Goal: Task Accomplishment & Management: Use online tool/utility

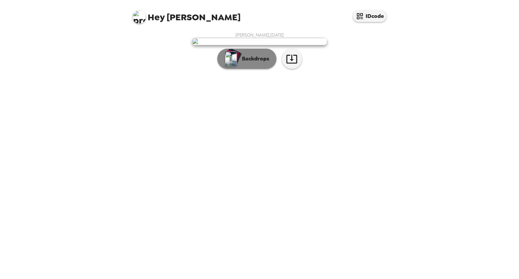
click at [249, 63] on p "Backdrops" at bounding box center [254, 59] width 31 height 8
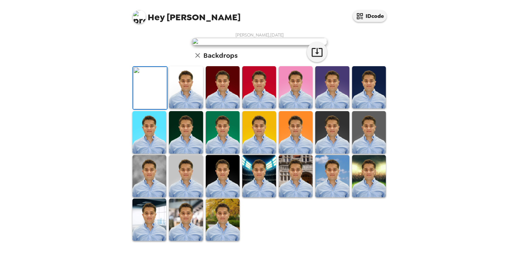
scroll to position [131, 0]
click at [174, 109] on img at bounding box center [186, 87] width 34 height 42
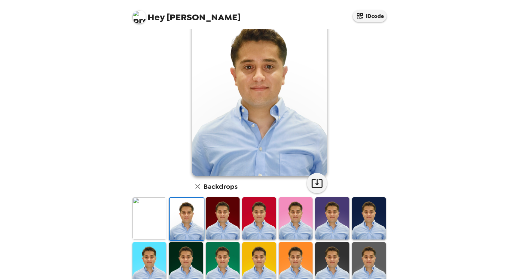
scroll to position [28, 0]
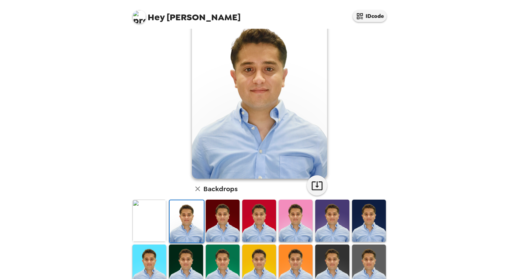
click at [161, 219] on img at bounding box center [150, 221] width 34 height 42
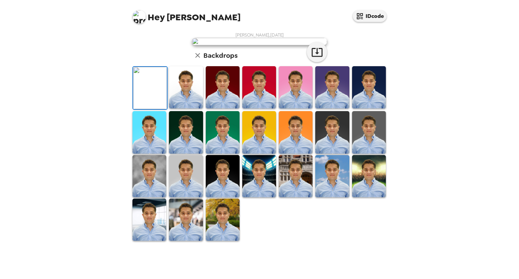
click at [153, 109] on img at bounding box center [150, 88] width 34 height 42
click at [177, 109] on img at bounding box center [186, 87] width 34 height 42
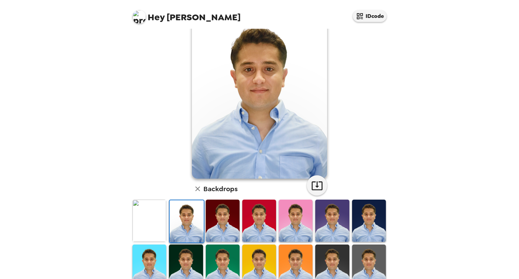
click at [208, 216] on img at bounding box center [223, 221] width 34 height 42
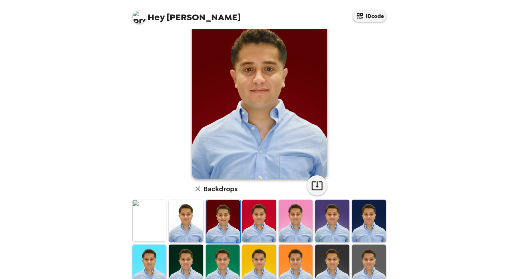
click at [237, 221] on img at bounding box center [224, 222] width 34 height 42
click at [261, 222] on img at bounding box center [259, 221] width 34 height 42
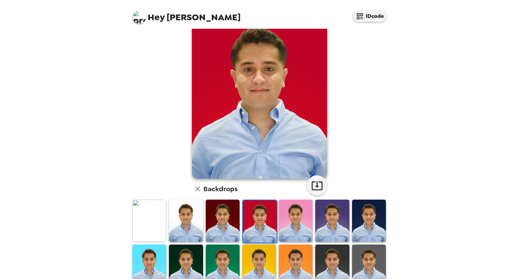
click at [287, 224] on img at bounding box center [296, 221] width 34 height 42
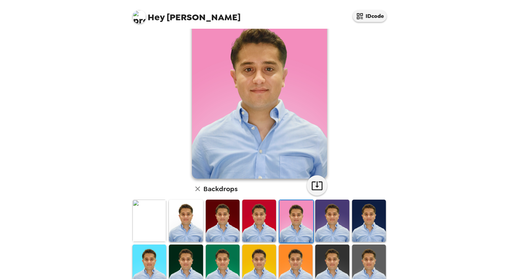
click at [325, 216] on img at bounding box center [333, 221] width 34 height 42
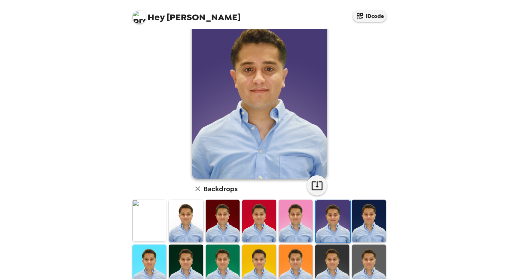
click at [368, 218] on img at bounding box center [369, 221] width 34 height 42
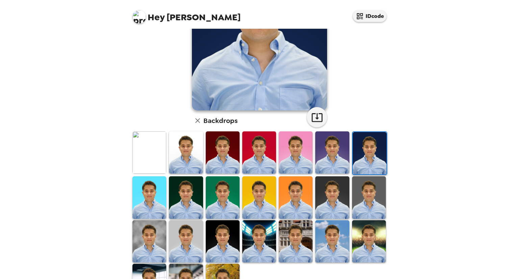
scroll to position [131, 0]
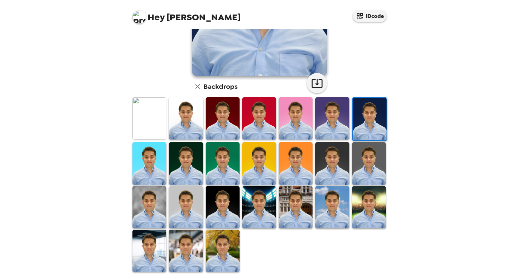
click at [176, 132] on img at bounding box center [186, 118] width 34 height 42
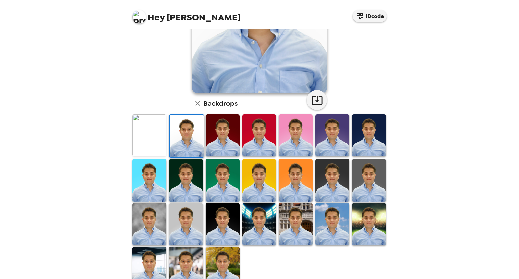
scroll to position [0, 0]
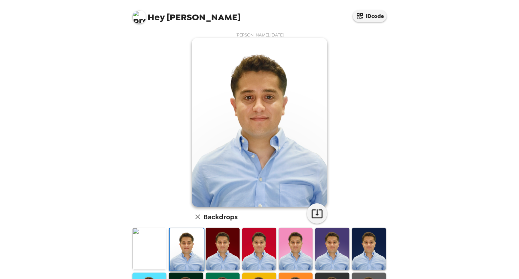
click at [155, 256] on img at bounding box center [150, 249] width 34 height 42
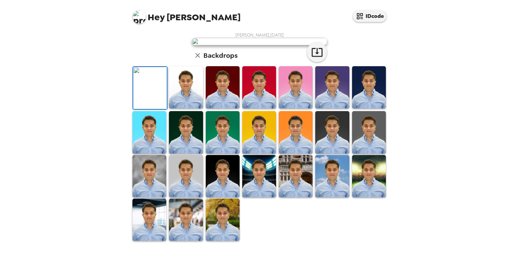
click at [182, 109] on img at bounding box center [186, 87] width 34 height 42
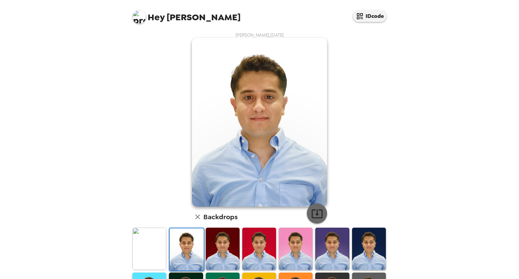
click at [311, 217] on icon "button" at bounding box center [317, 214] width 12 height 12
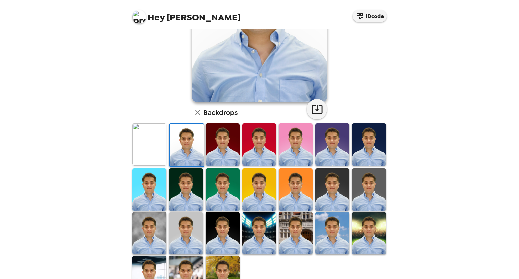
scroll to position [131, 0]
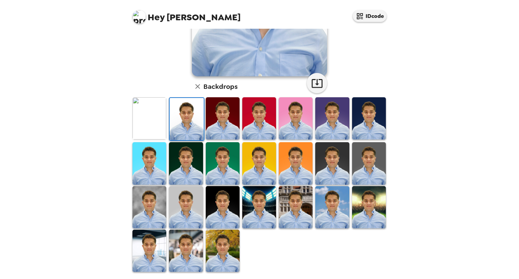
click at [225, 246] on img at bounding box center [223, 251] width 34 height 42
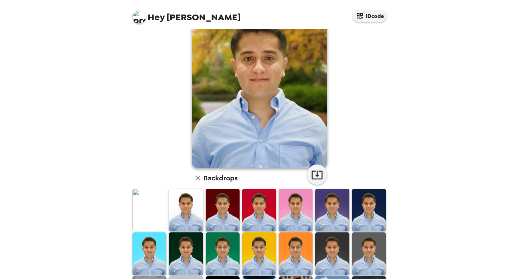
scroll to position [101, 0]
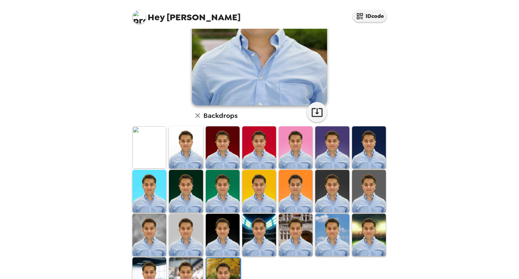
click at [192, 225] on img at bounding box center [186, 235] width 34 height 42
